Goal: Information Seeking & Learning: Learn about a topic

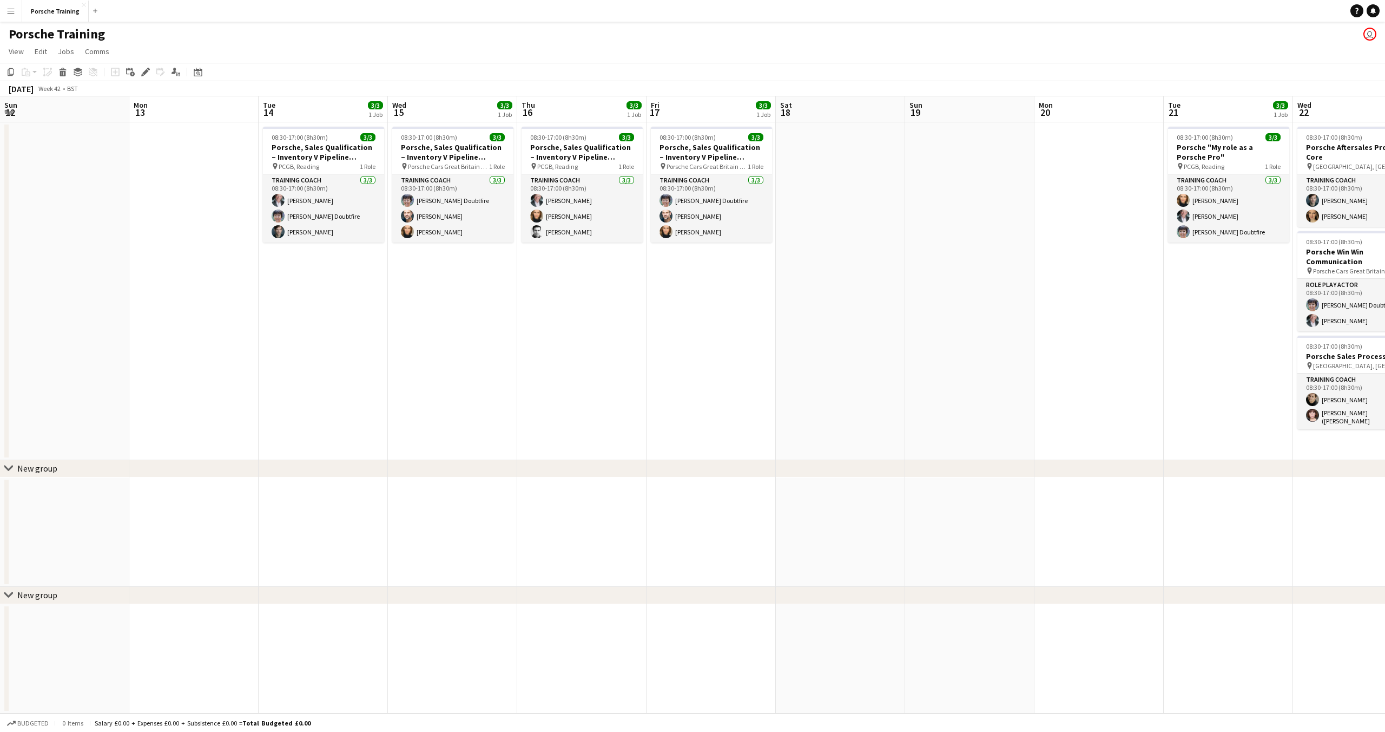
scroll to position [0, 428]
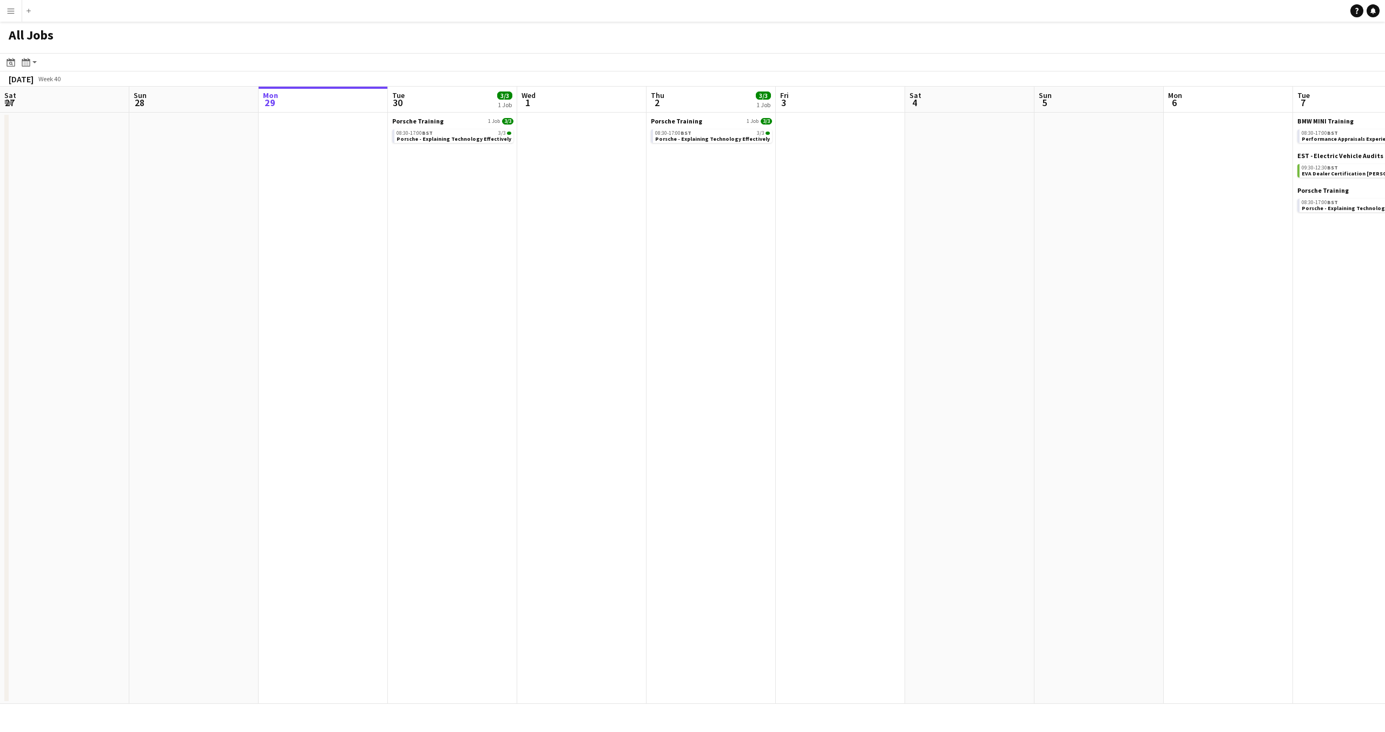
scroll to position [0, 320]
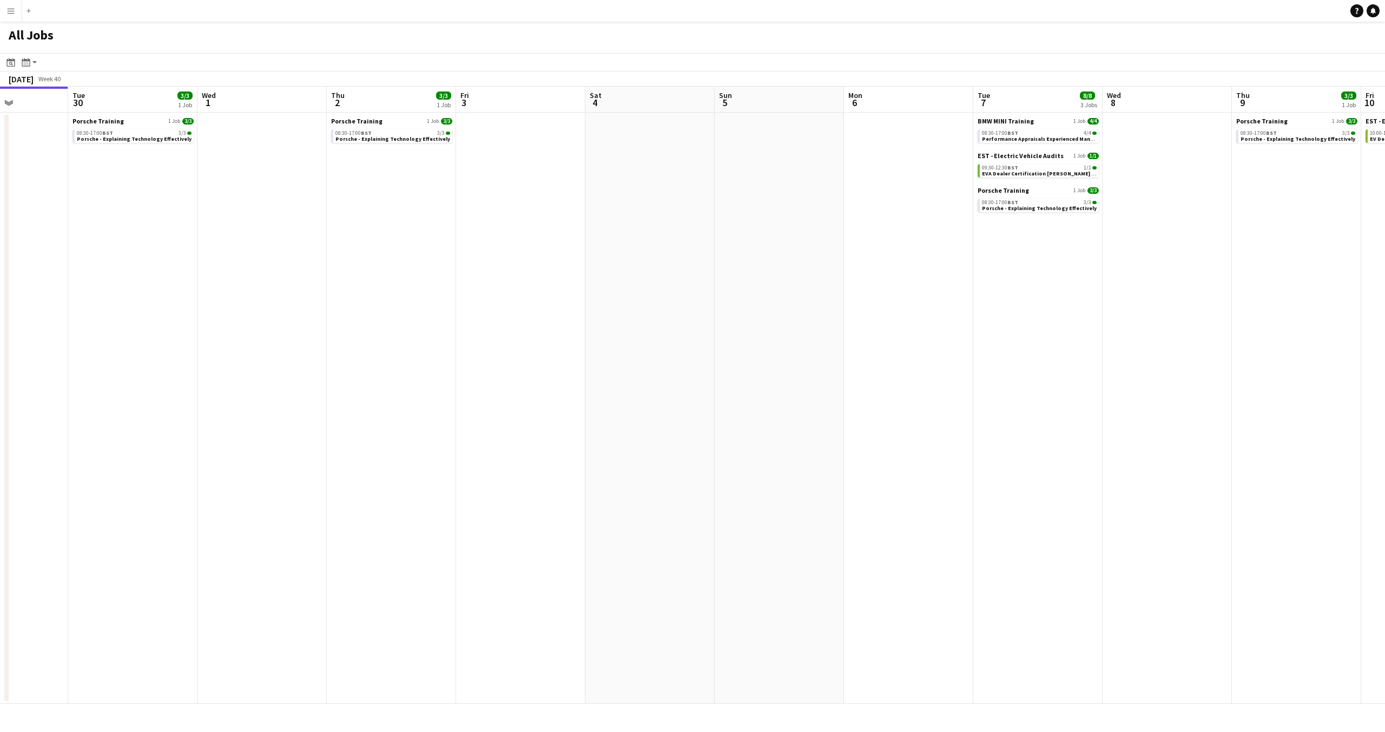
click at [15, 10] on app-icon "Menu" at bounding box center [10, 10] width 9 height 9
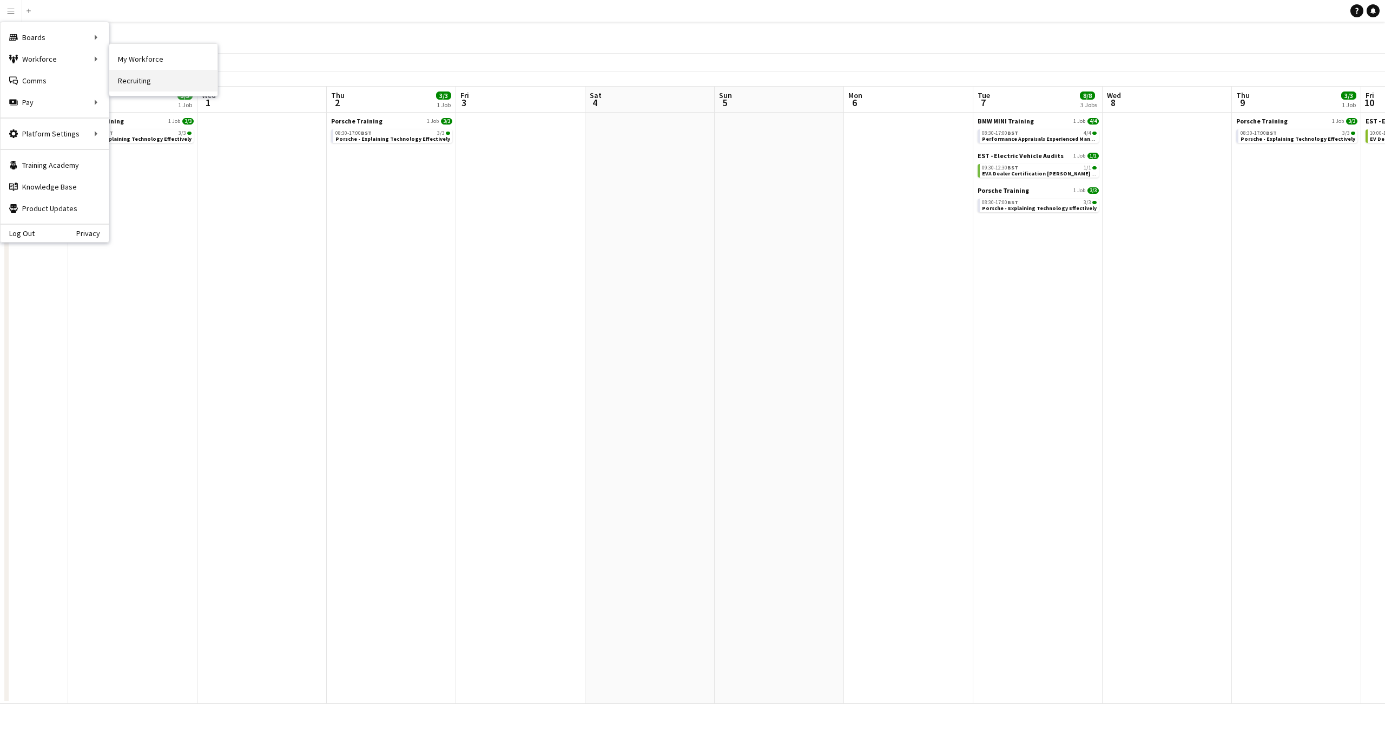
click at [140, 70] on nav "My Workforce Recruiting" at bounding box center [163, 70] width 108 height 52
click at [155, 63] on link "My Workforce" at bounding box center [163, 59] width 108 height 22
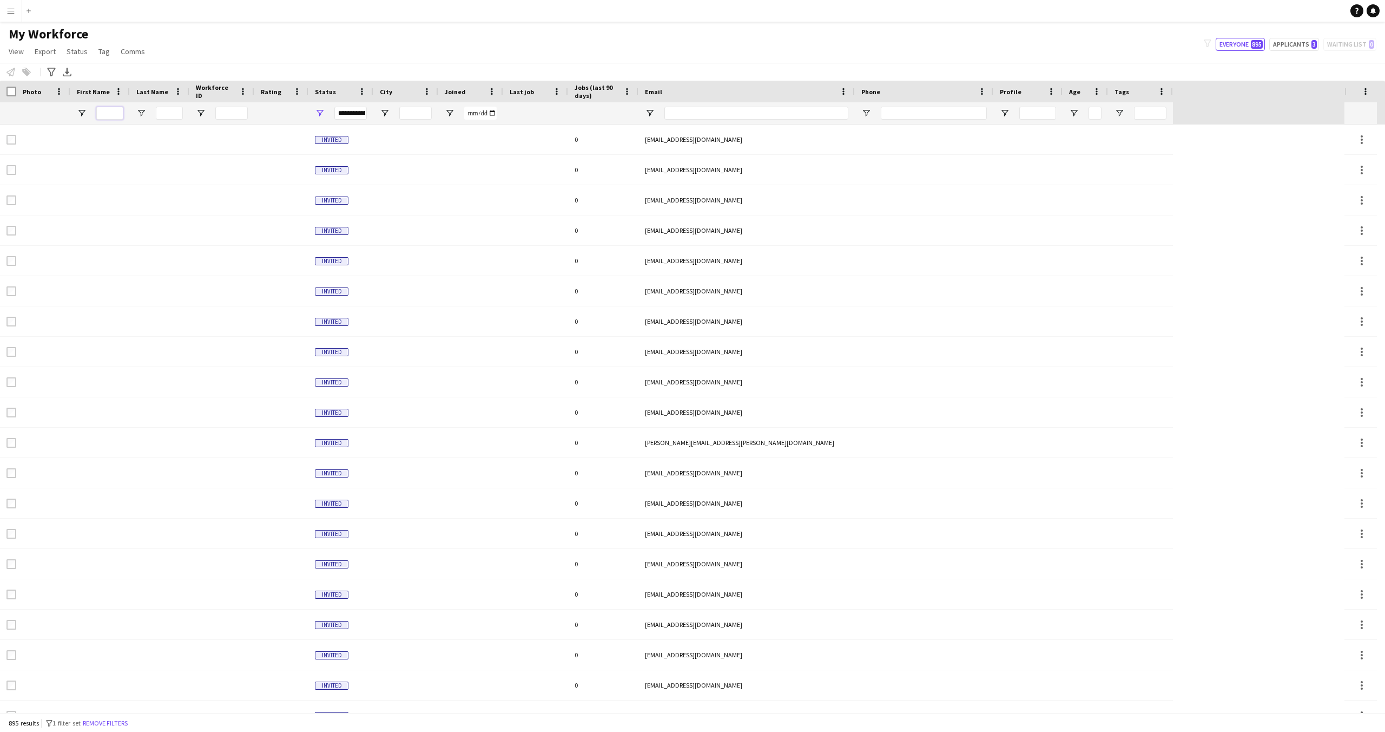
click at [104, 112] on input "First Name Filter Input" at bounding box center [109, 113] width 27 height 13
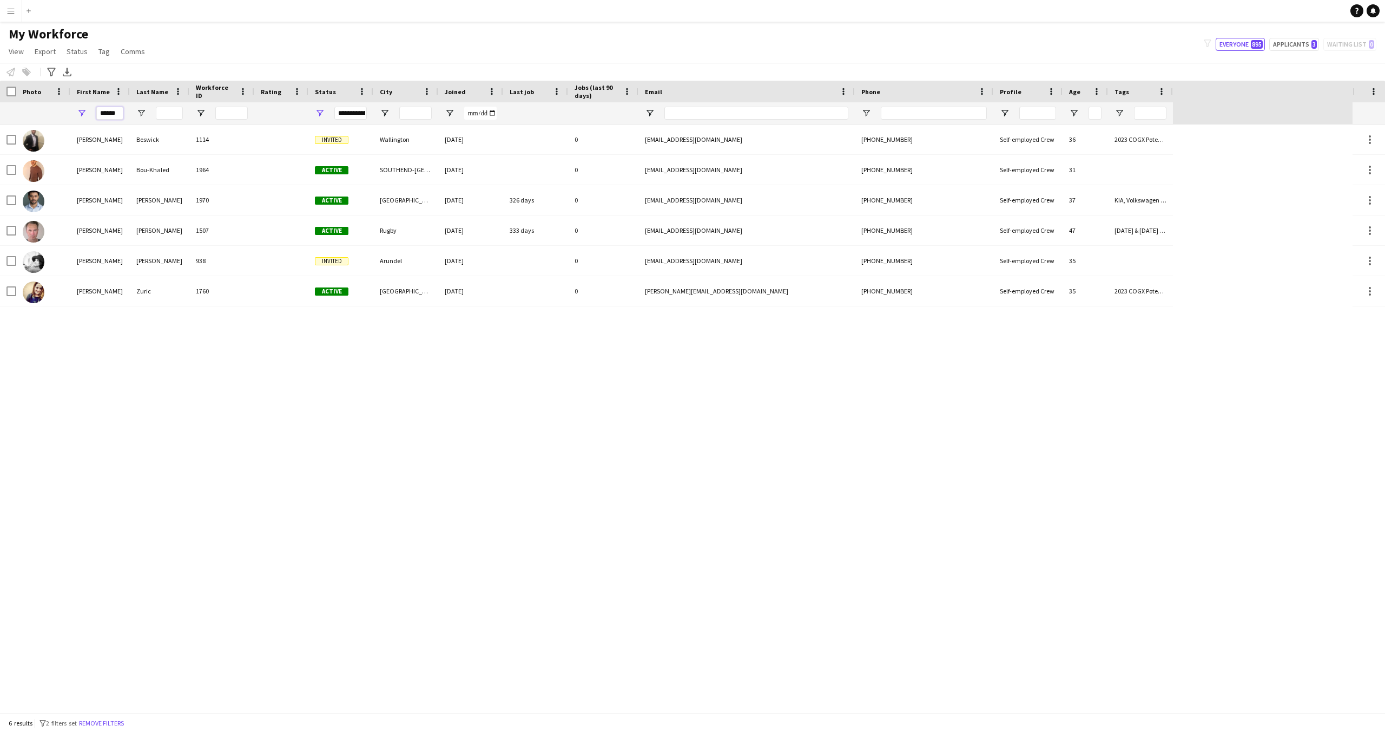
type input "******"
click at [339, 114] on div "**********" at bounding box center [350, 113] width 32 height 13
click at [163, 109] on input "Last Name Filter Input" at bounding box center [169, 113] width 27 height 13
click at [343, 114] on div "**********" at bounding box center [350, 113] width 32 height 13
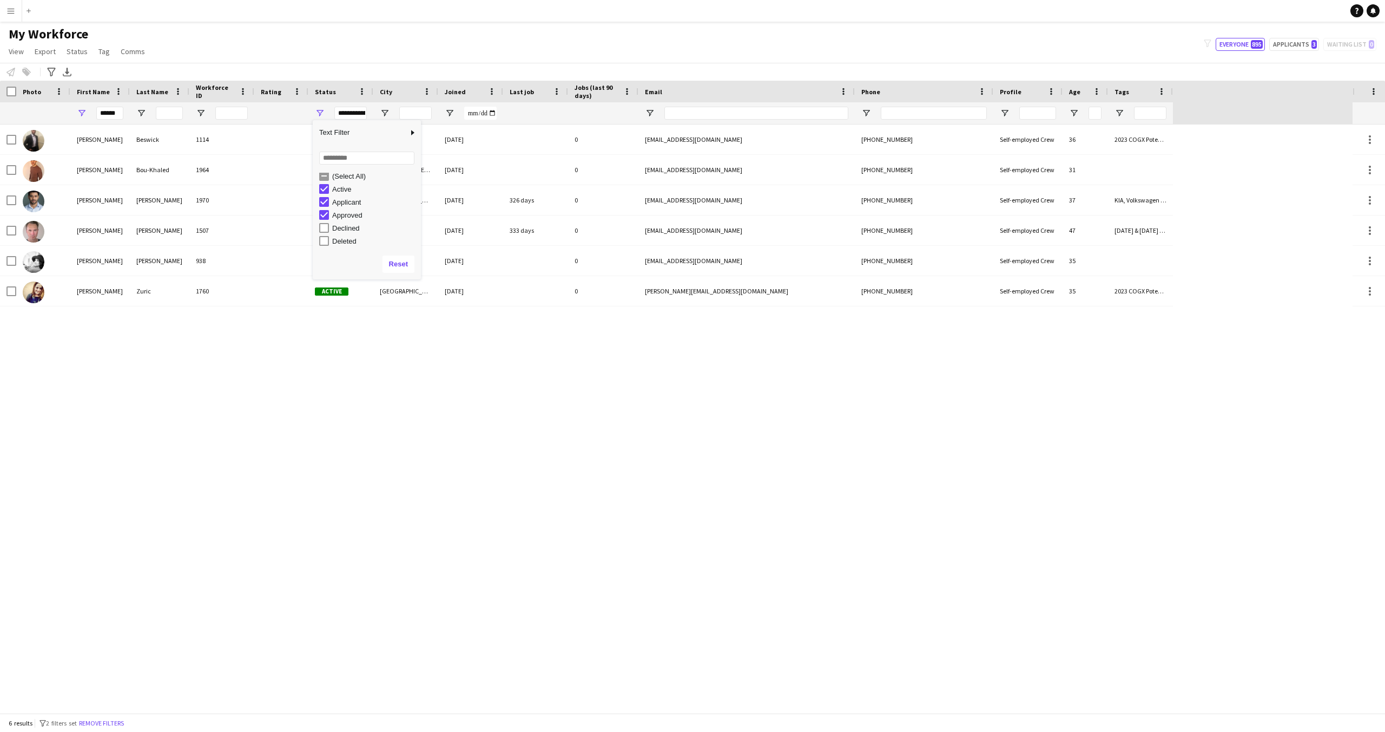
type input "**********"
click at [406, 266] on button "Reset" at bounding box center [399, 263] width 32 height 17
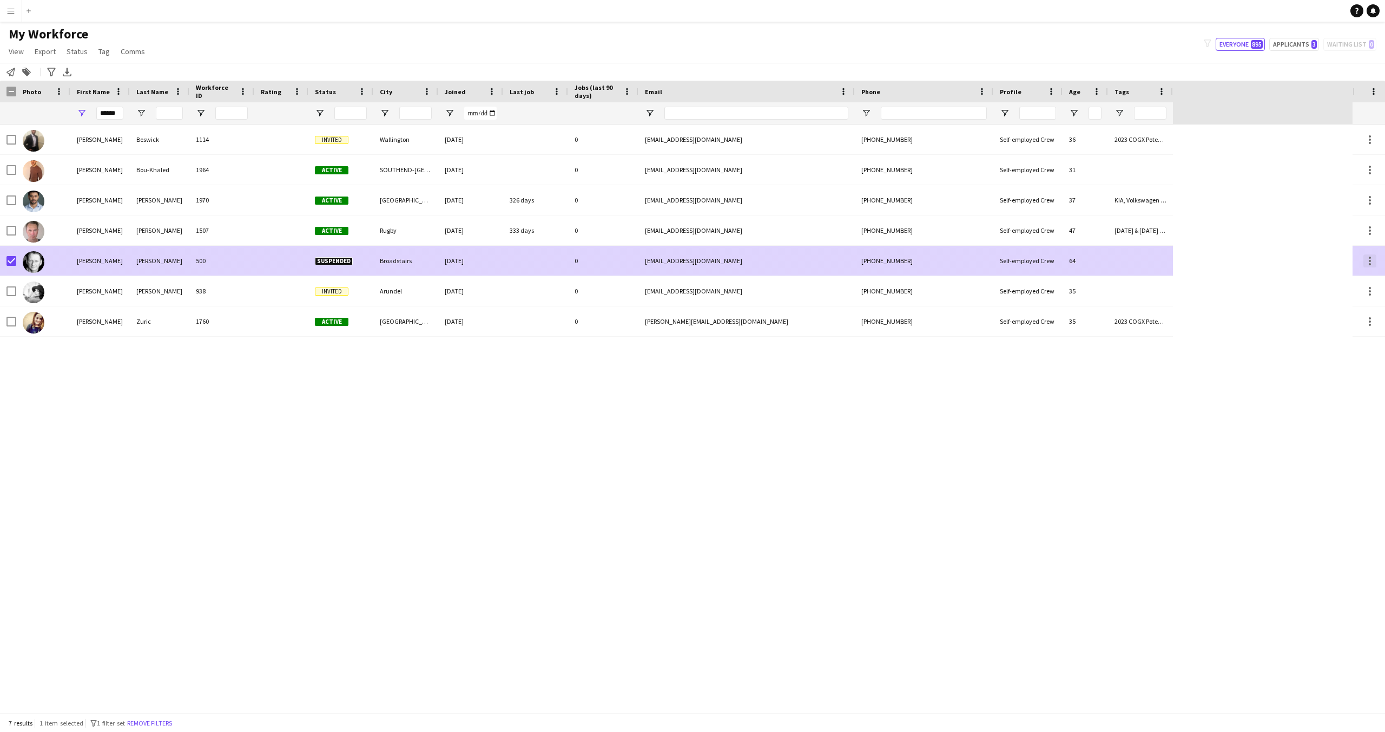
click at [1370, 263] on div at bounding box center [1370, 264] width 2 height 2
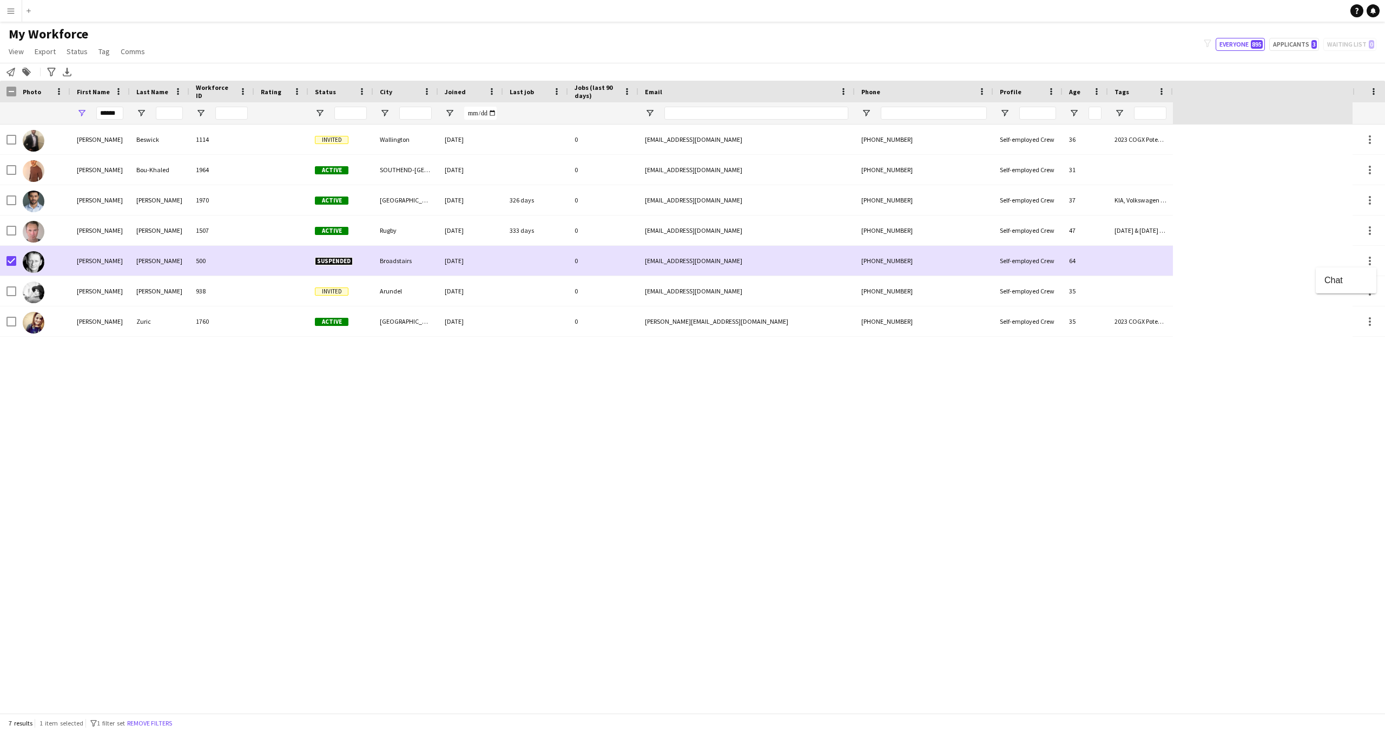
click at [1371, 265] on div at bounding box center [692, 366] width 1385 height 732
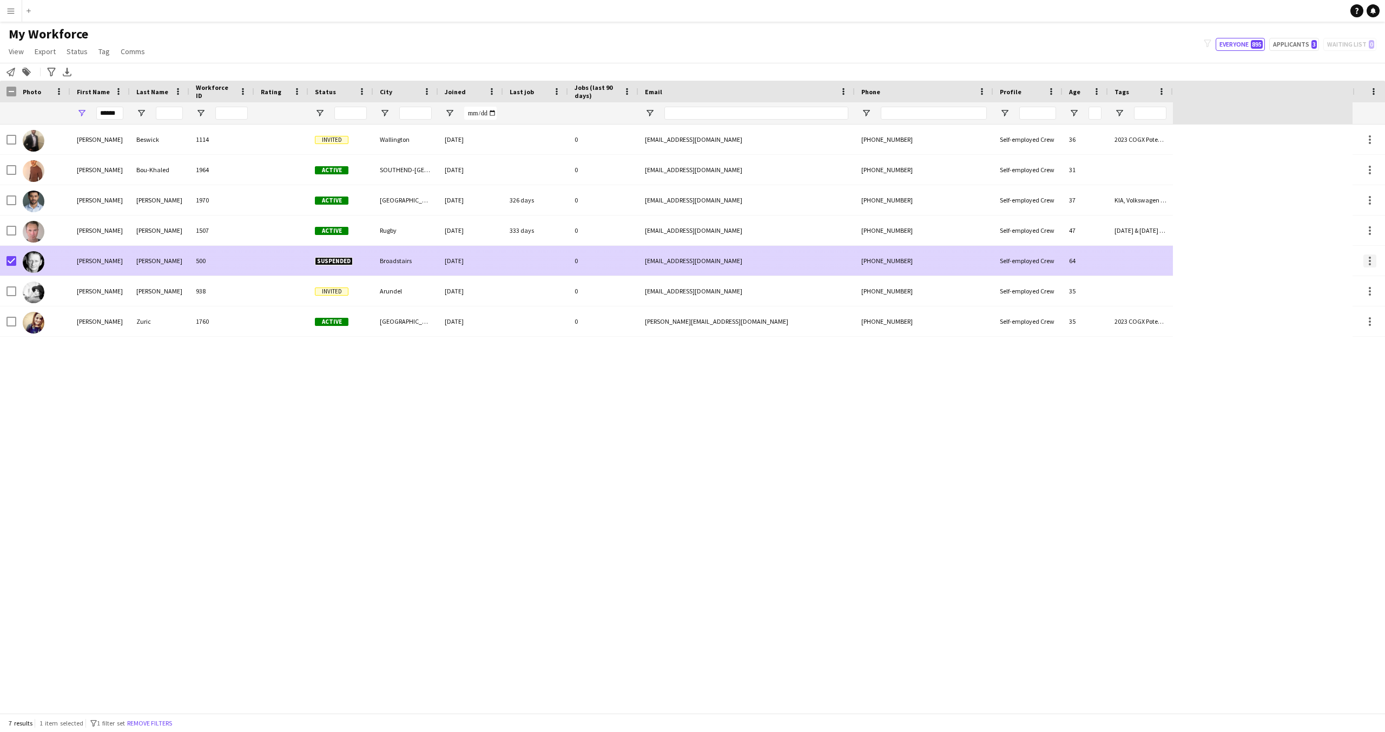
click at [1371, 263] on div at bounding box center [1370, 264] width 2 height 2
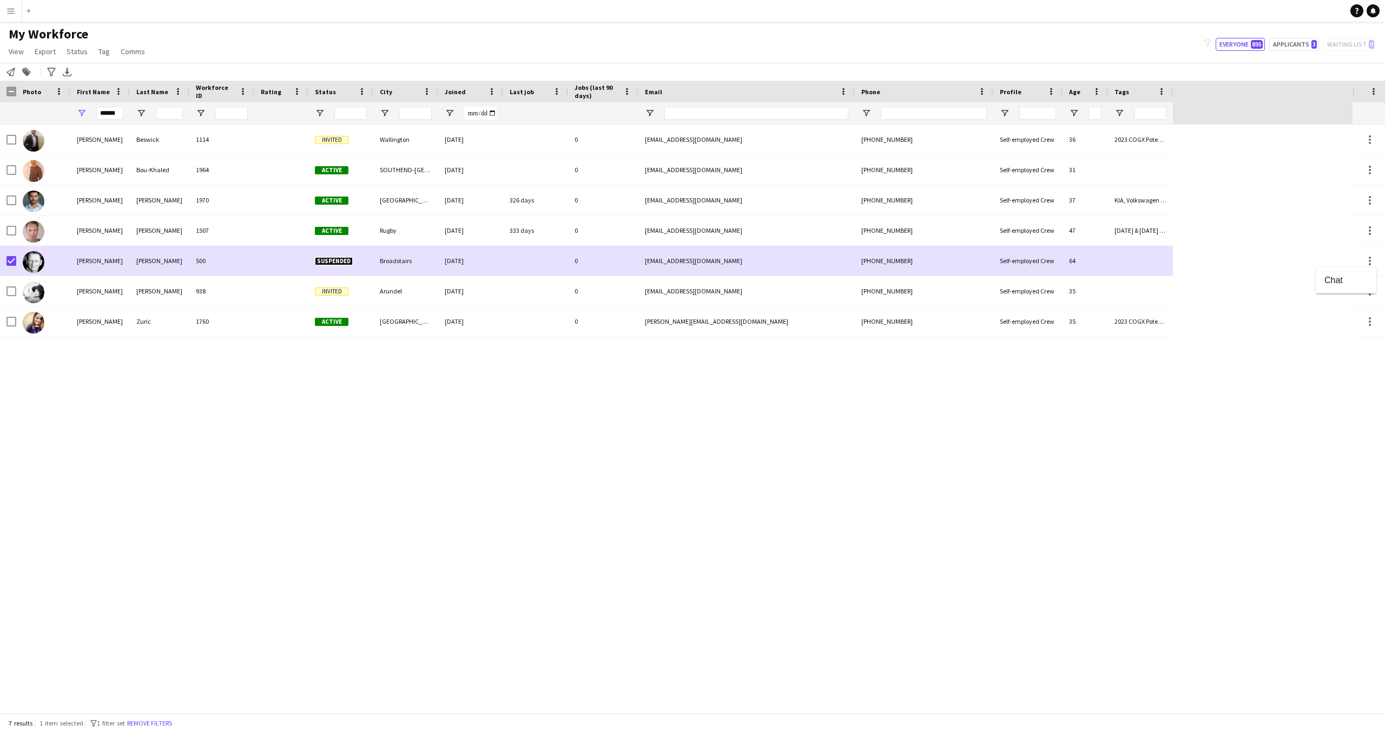
click at [335, 261] on div at bounding box center [692, 366] width 1385 height 732
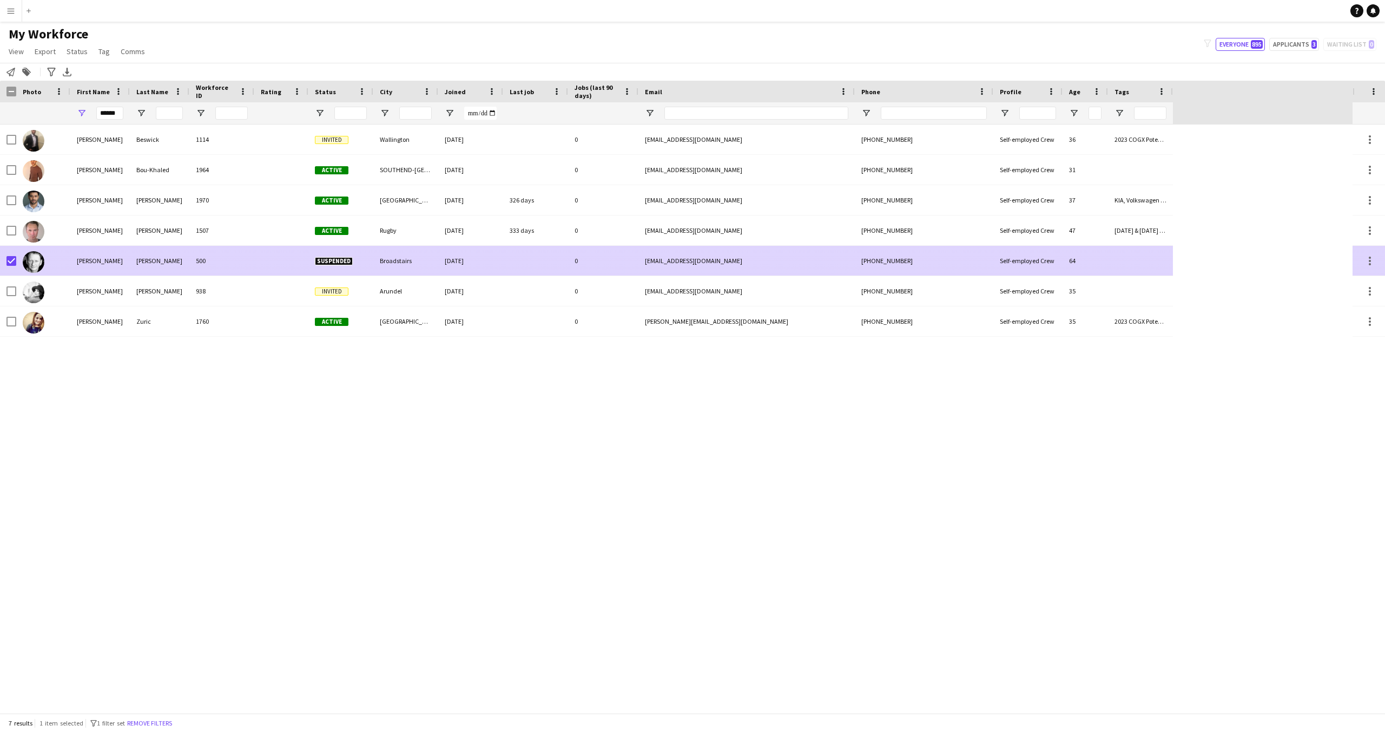
click at [335, 261] on span "Suspended" at bounding box center [334, 261] width 38 height 8
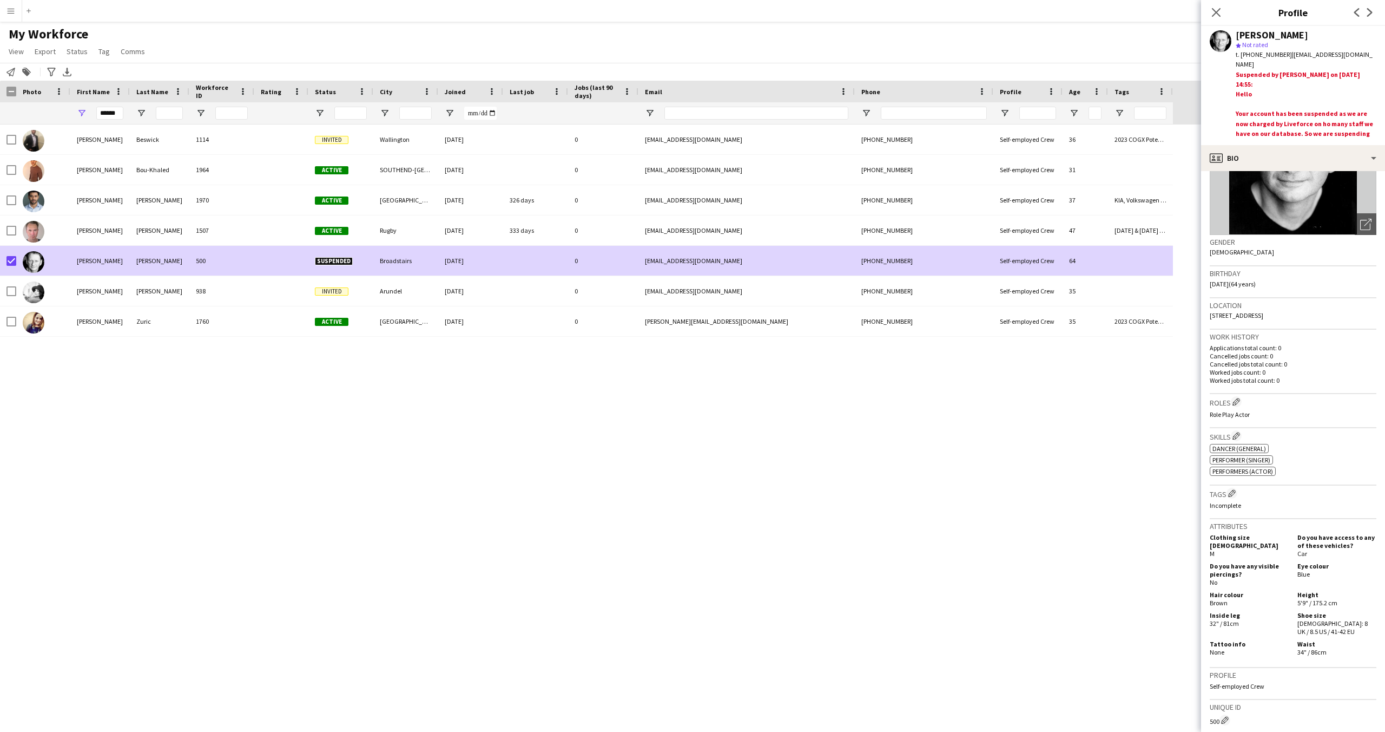
scroll to position [0, 0]
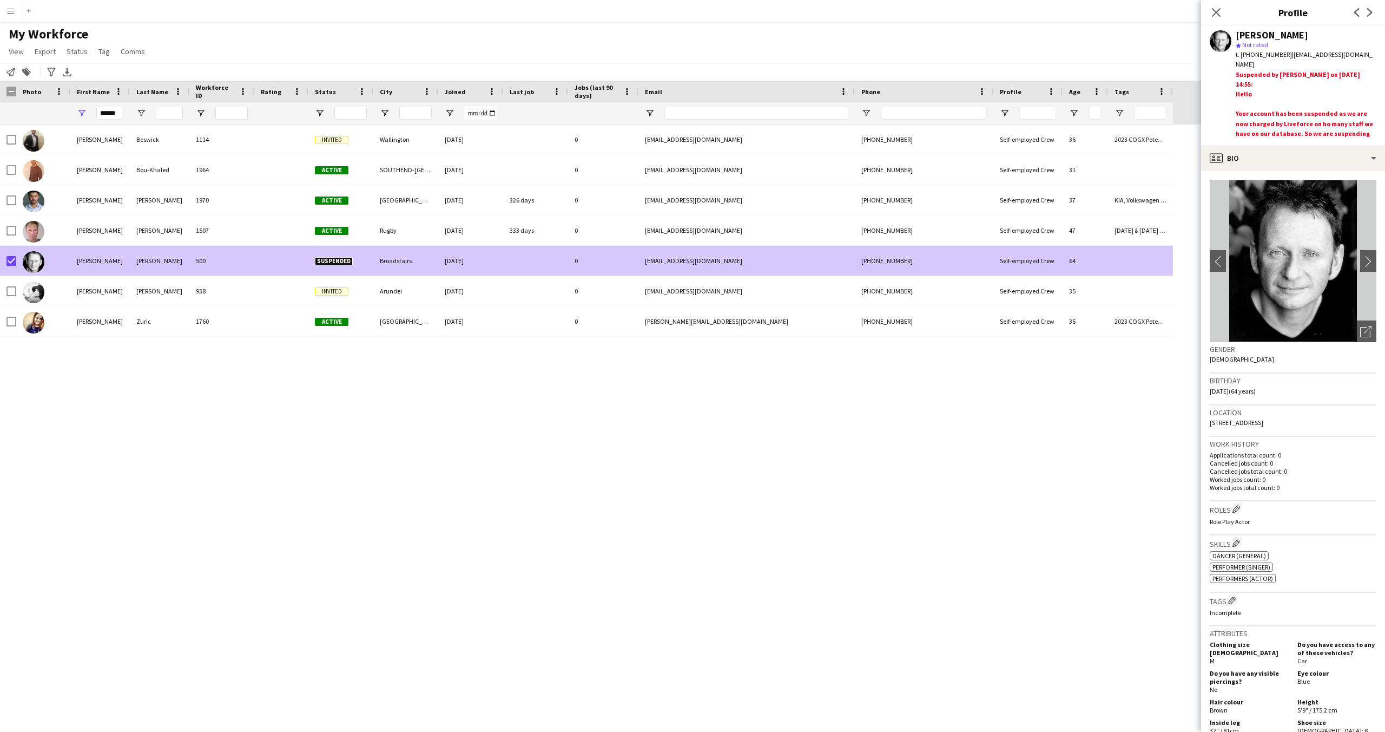
click at [19, 264] on div at bounding box center [43, 261] width 54 height 30
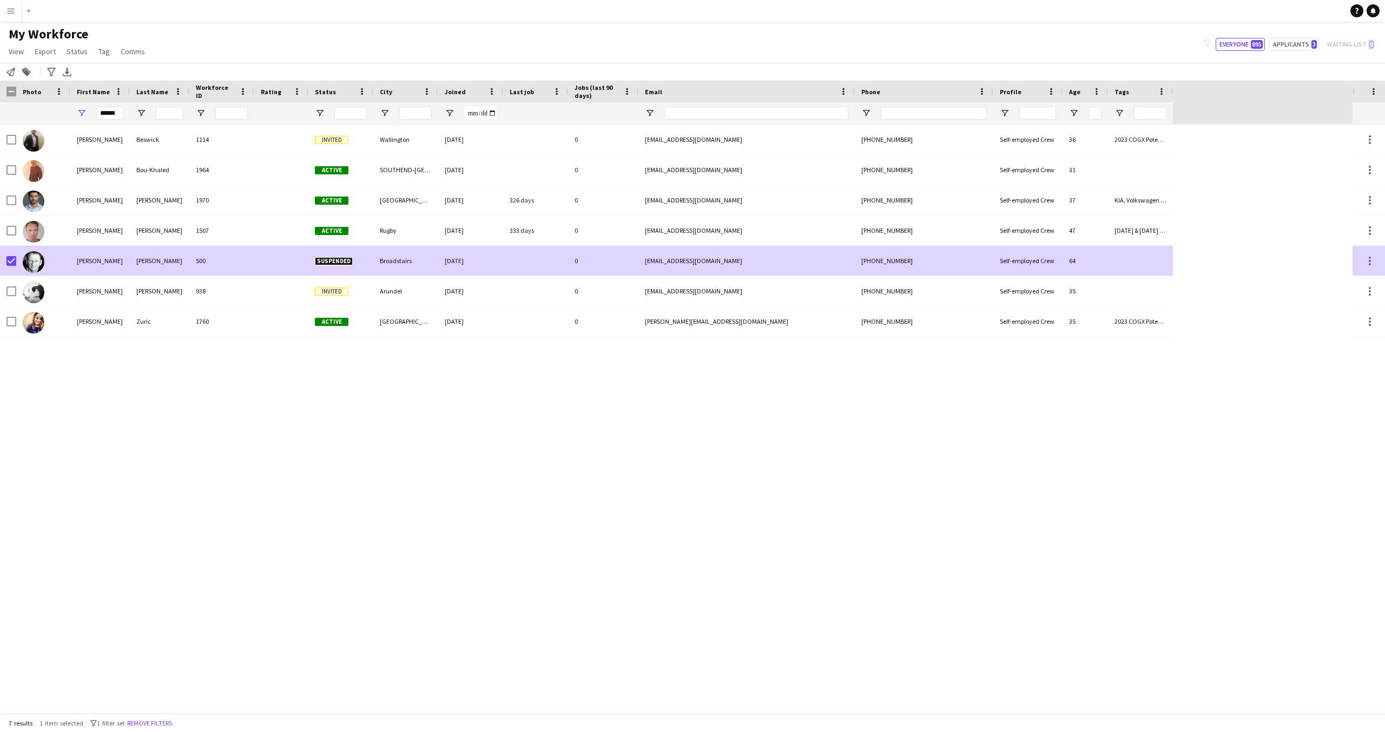
click at [31, 259] on img at bounding box center [34, 262] width 22 height 22
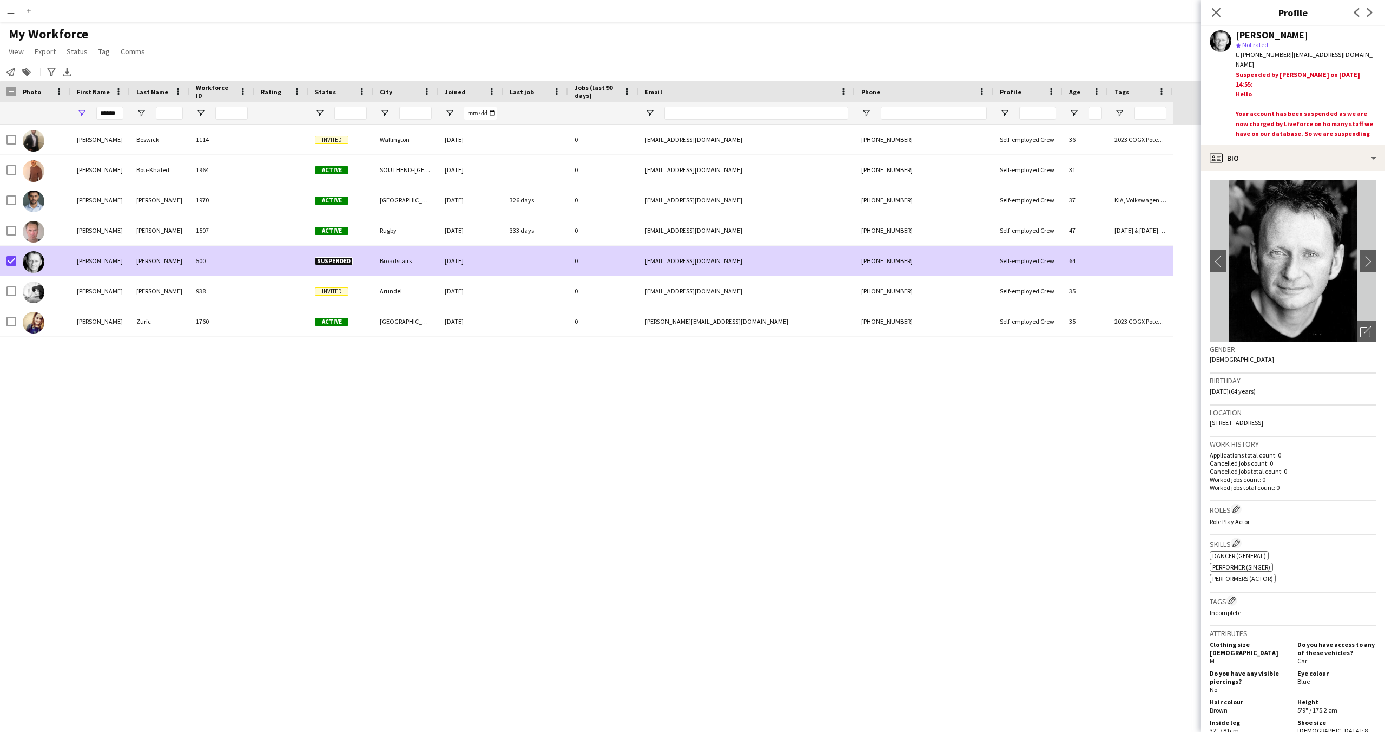
scroll to position [308, 0]
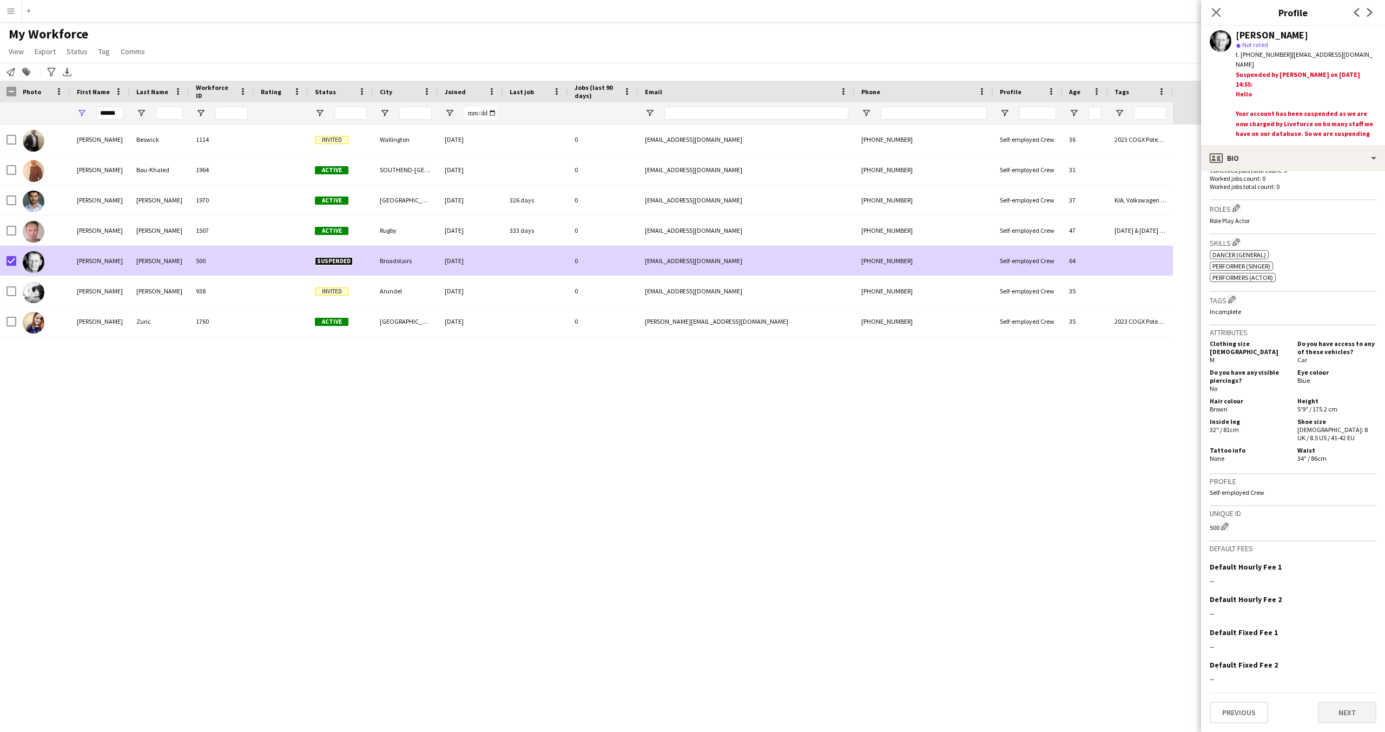
click at [1329, 716] on button "Next" at bounding box center [1347, 712] width 58 height 22
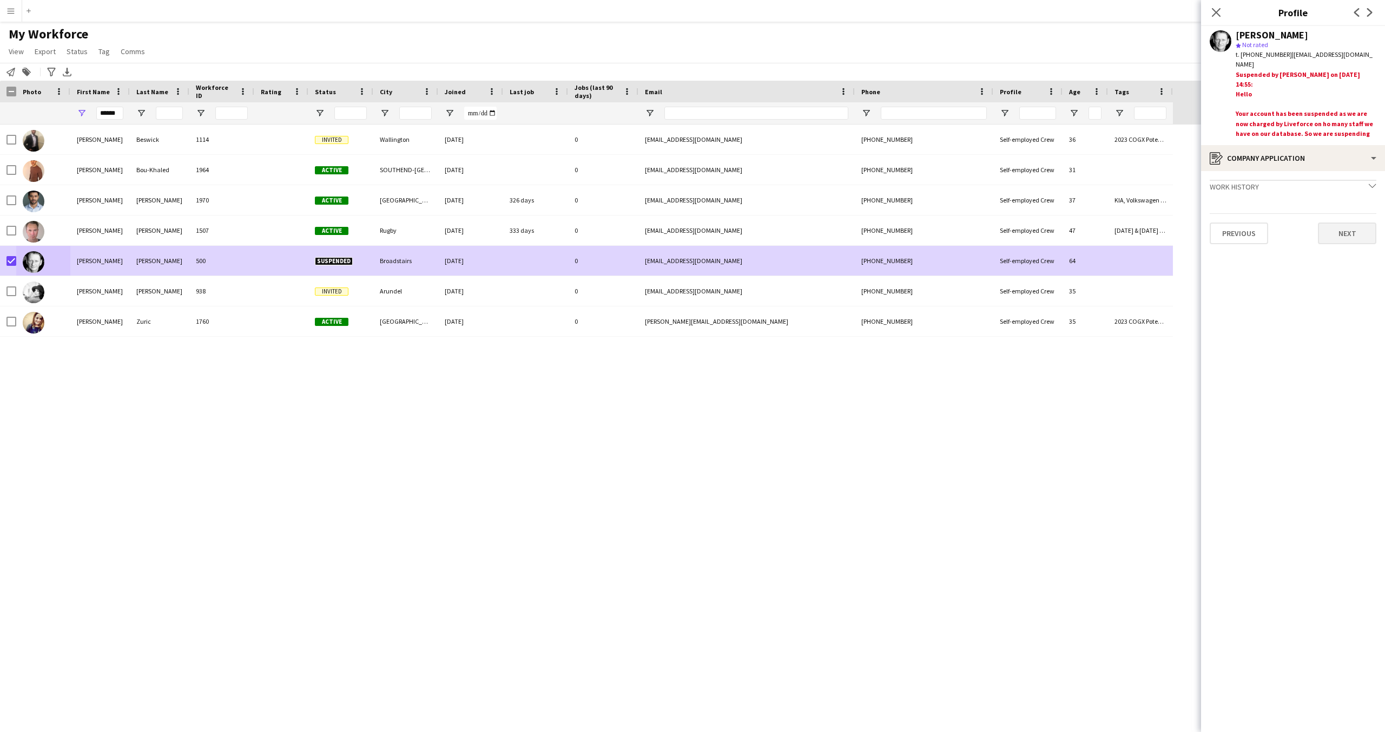
click at [1352, 238] on button "Next" at bounding box center [1347, 233] width 58 height 22
click at [1350, 250] on button "Next" at bounding box center [1347, 254] width 58 height 22
click at [1349, 453] on button "Next" at bounding box center [1347, 453] width 58 height 22
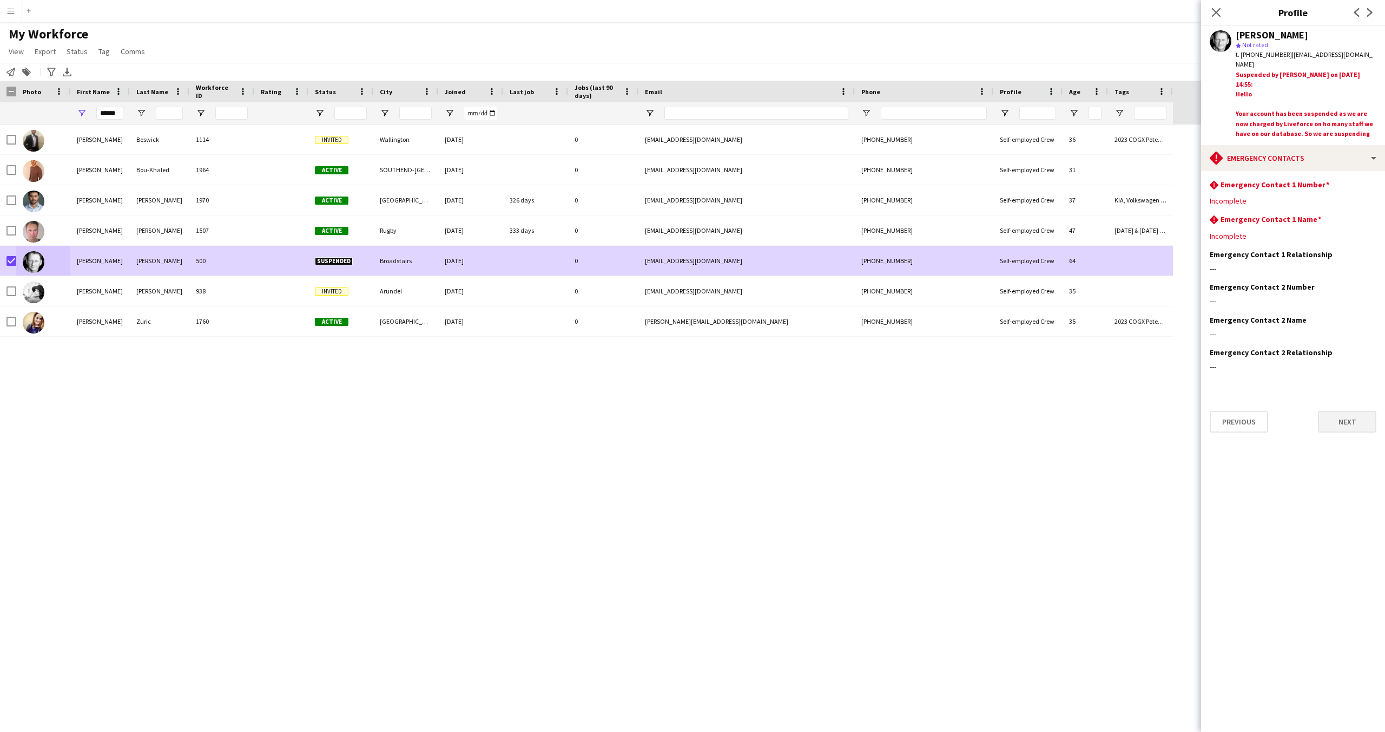
click at [1351, 423] on button "Next" at bounding box center [1347, 422] width 58 height 22
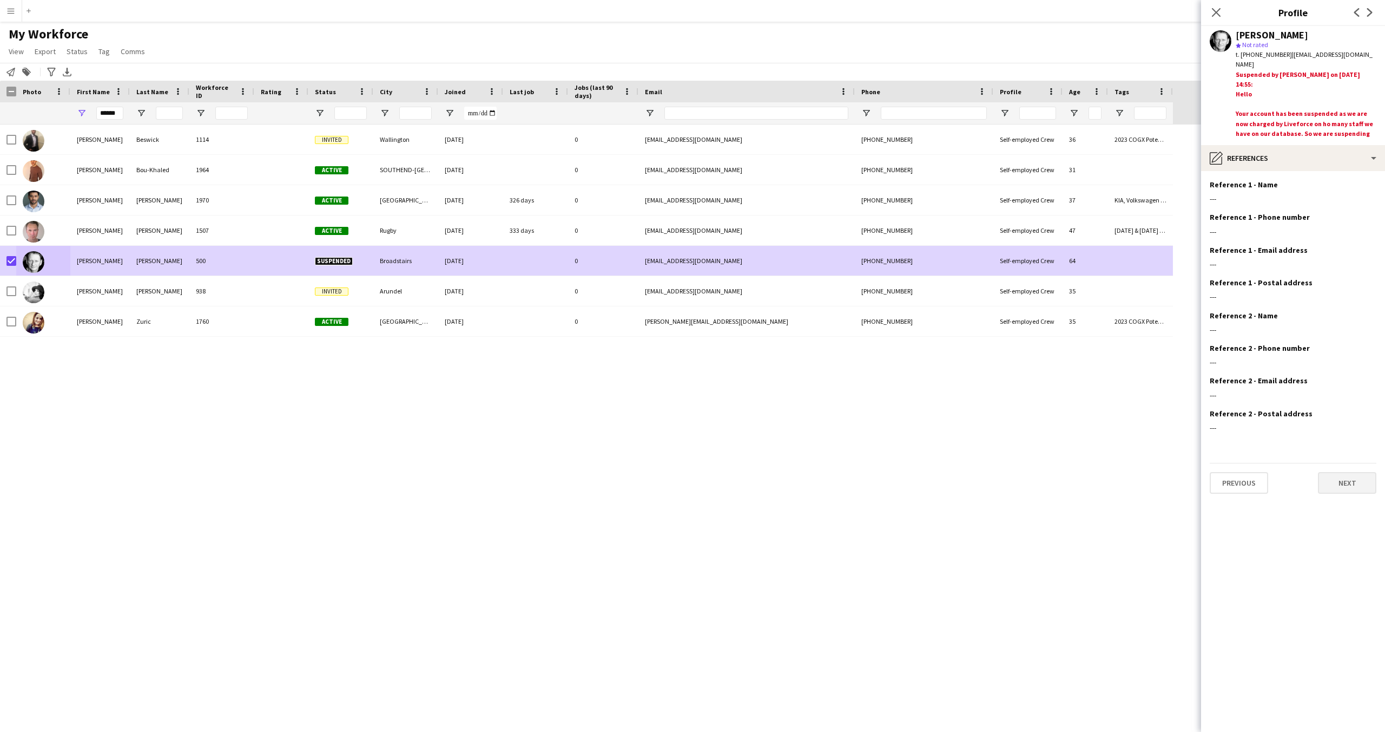
click at [1339, 477] on button "Next" at bounding box center [1347, 483] width 58 height 22
